Goal: Book appointment/travel/reservation

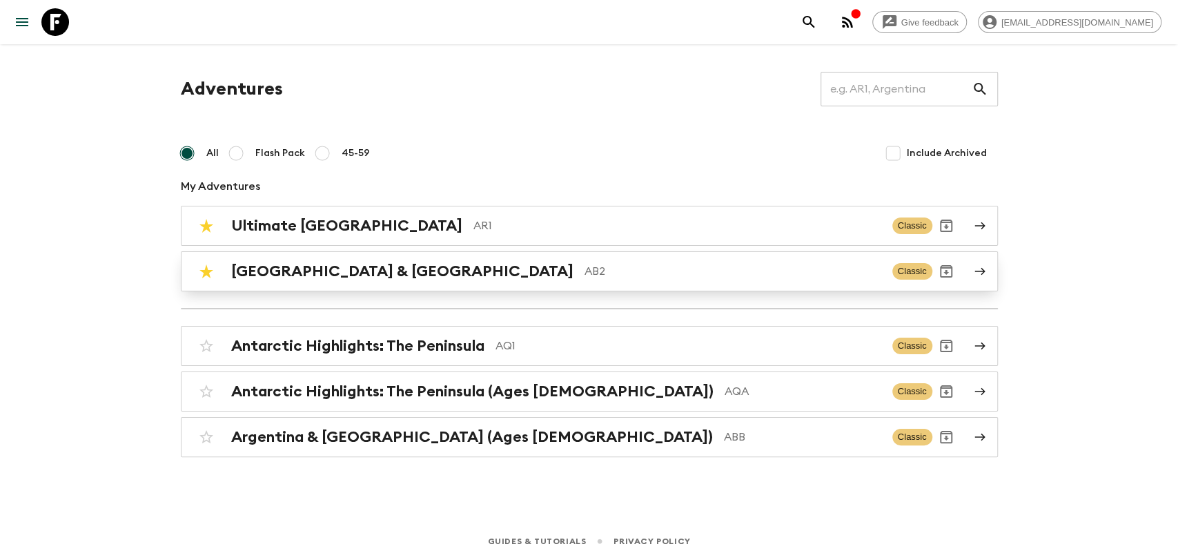
click at [585, 269] on p "AB2" at bounding box center [733, 271] width 297 height 17
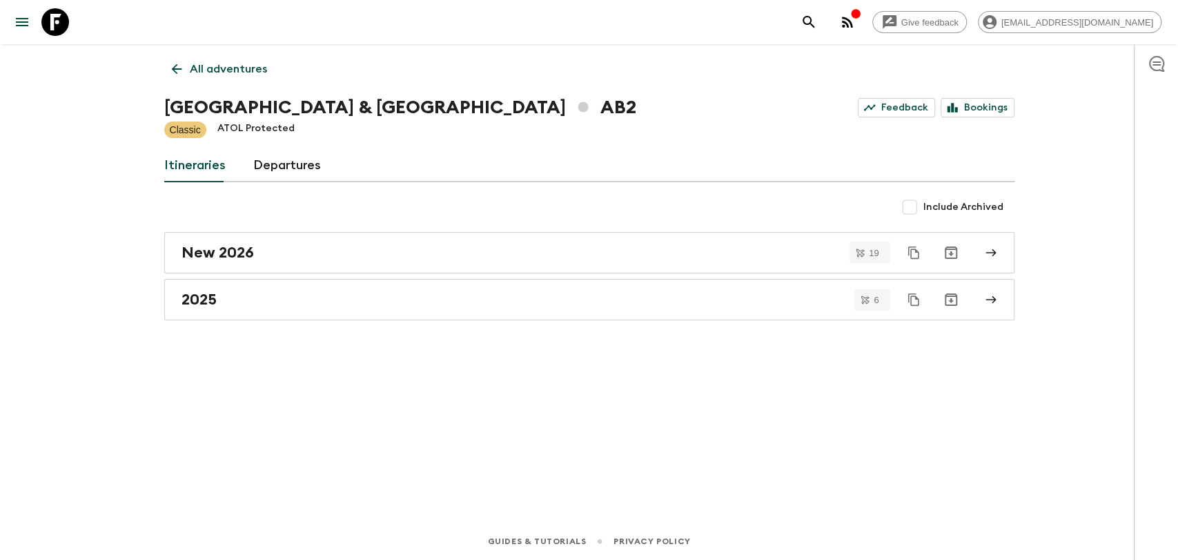
click at [293, 164] on link "Departures" at bounding box center [287, 165] width 68 height 33
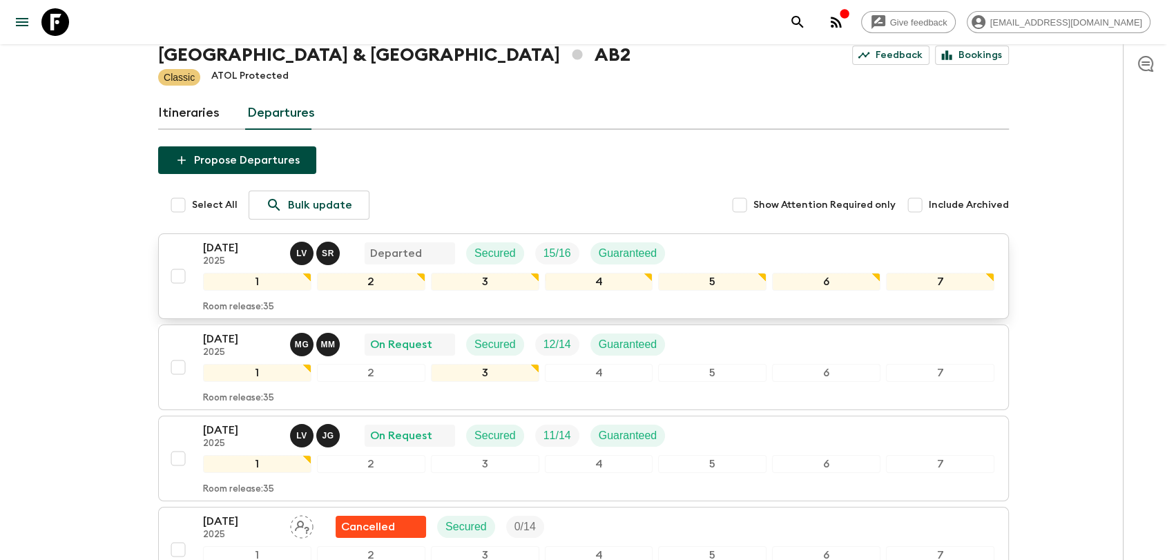
scroll to position [77, 0]
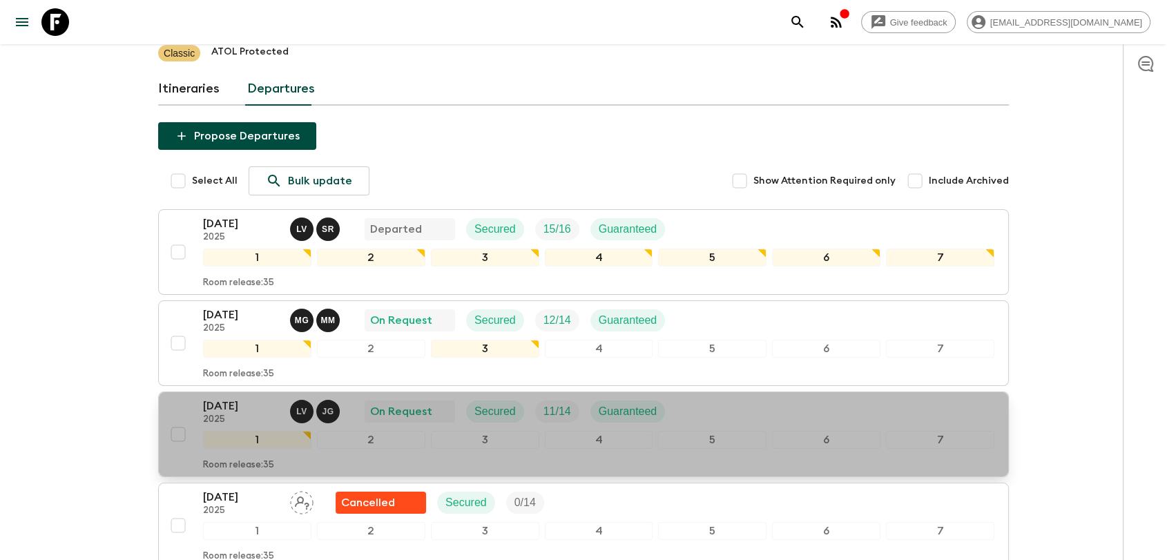
click at [173, 335] on div "[DATE] 2025 L V J G On Request Secured 11 / 14 Guaranteed 1 2 3 4 5 6 7 Room re…" at bounding box center [579, 434] width 830 height 73
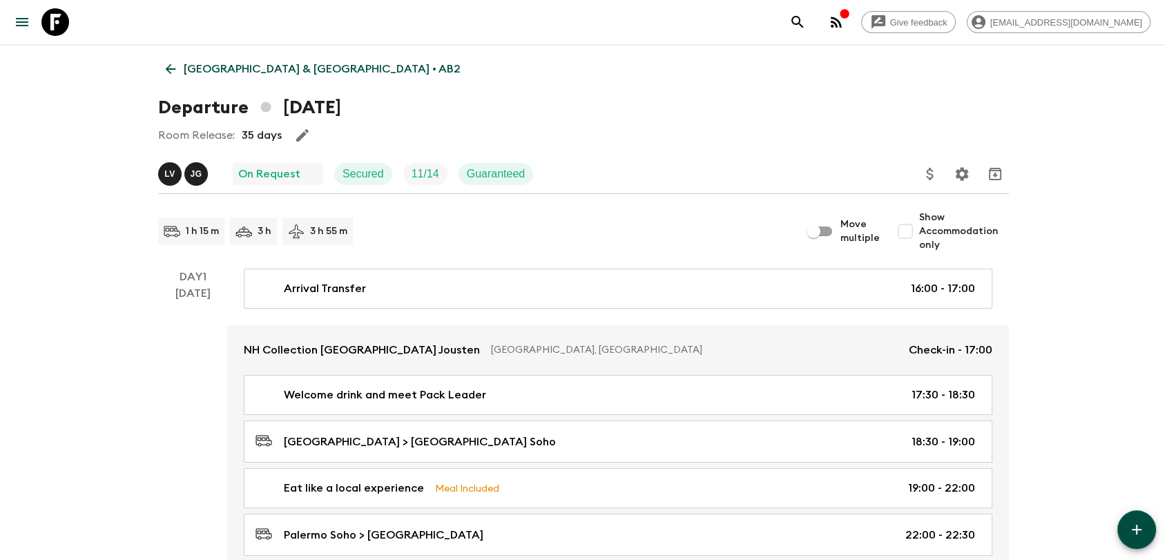
click at [178, 68] on link "[GEOGRAPHIC_DATA] & [GEOGRAPHIC_DATA] • AB2" at bounding box center [313, 69] width 310 height 28
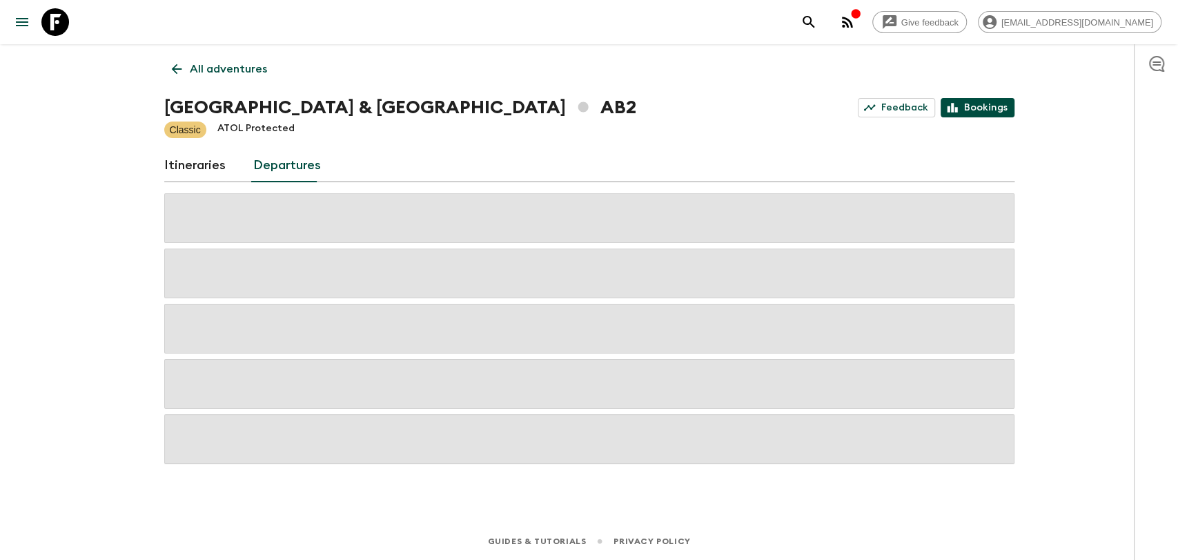
click at [676, 100] on link "Bookings" at bounding box center [978, 107] width 74 height 19
